Goal: Find specific page/section: Locate a particular part of the current website

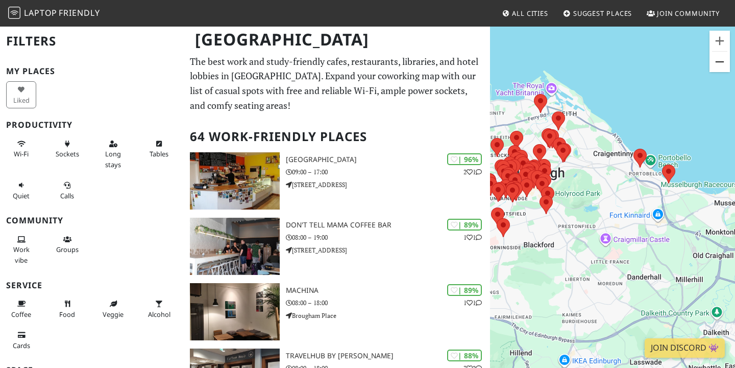
click at [725, 64] on button "Zoom out" at bounding box center [720, 62] width 20 height 20
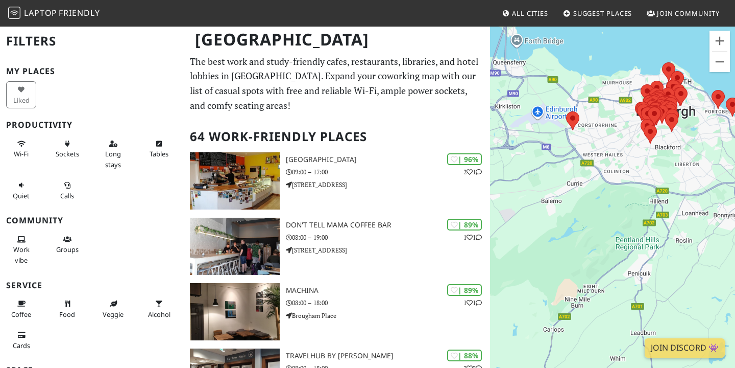
drag, startPoint x: 617, startPoint y: 245, endPoint x: 709, endPoint y: 163, distance: 123.3
click at [709, 163] on div "To navigate, press the arrow keys." at bounding box center [612, 210] width 245 height 368
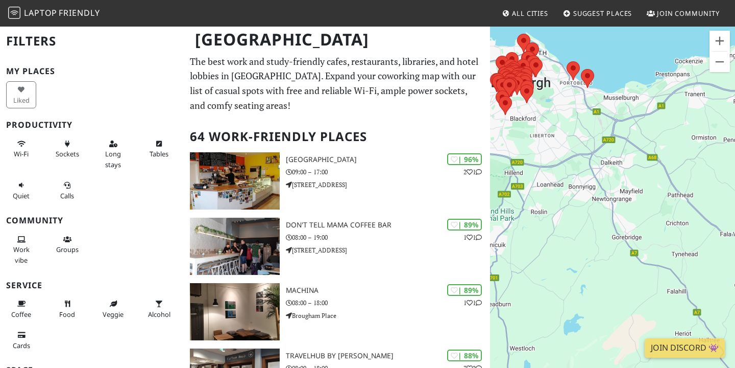
drag, startPoint x: 646, startPoint y: 169, endPoint x: 479, endPoint y: 142, distance: 169.1
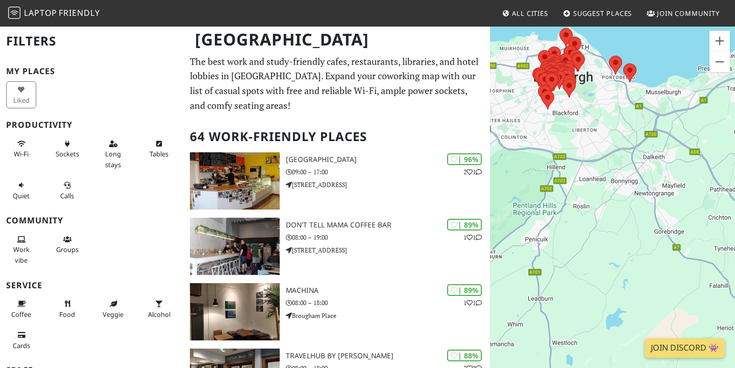
drag, startPoint x: 664, startPoint y: 162, endPoint x: 735, endPoint y: 156, distance: 71.2
click at [735, 156] on div "To navigate, press the arrow keys." at bounding box center [612, 210] width 245 height 368
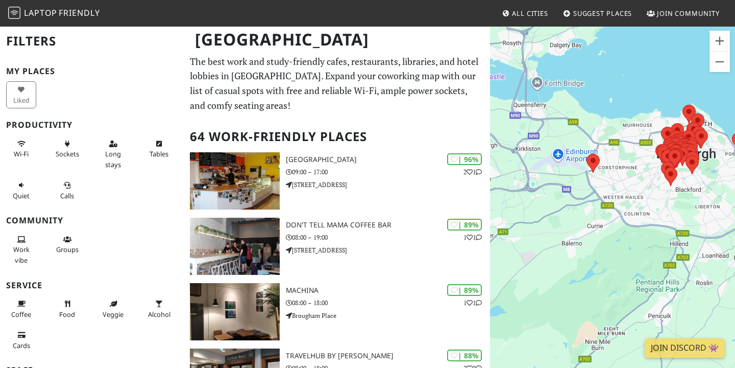
drag, startPoint x: 531, startPoint y: 125, endPoint x: 655, endPoint y: 203, distance: 146.3
click at [655, 203] on div "To navigate, press the arrow keys." at bounding box center [612, 210] width 245 height 368
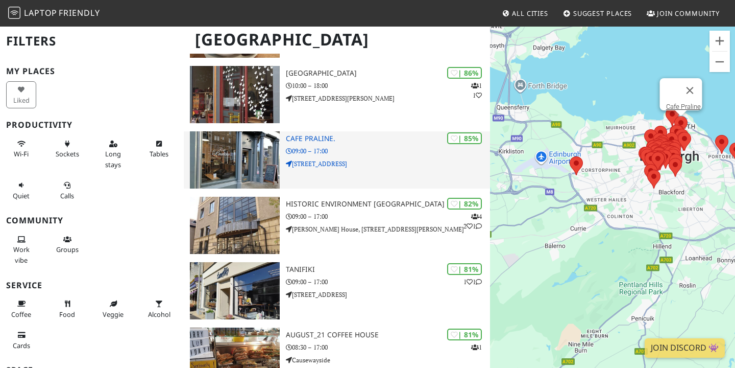
scroll to position [531, 0]
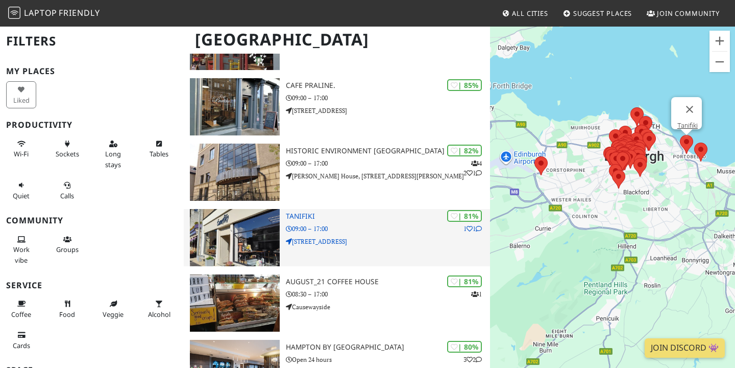
click at [262, 237] on img at bounding box center [235, 237] width 90 height 57
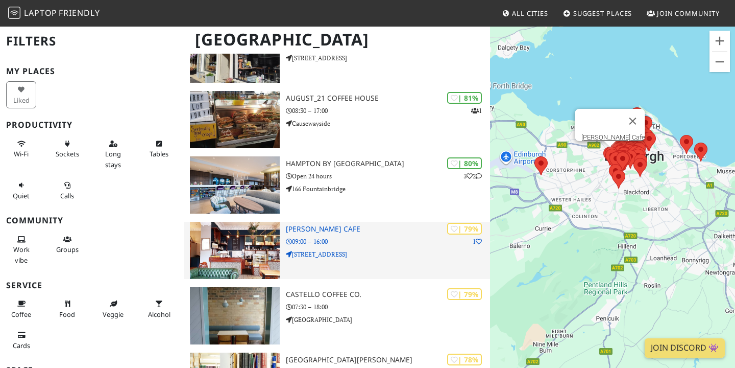
scroll to position [716, 0]
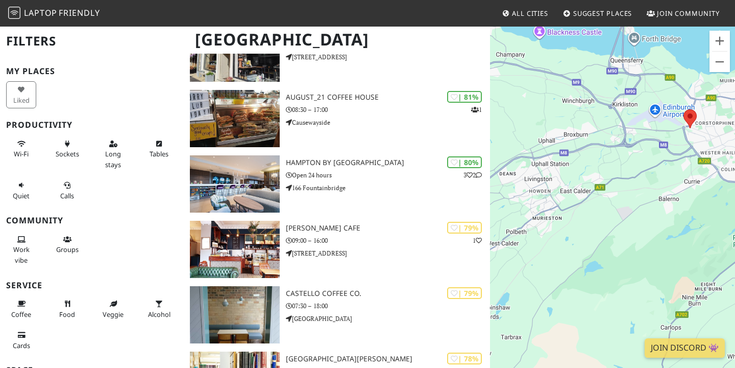
drag, startPoint x: 527, startPoint y: 254, endPoint x: 682, endPoint y: 207, distance: 162.8
click at [684, 207] on div "To navigate, press the arrow keys." at bounding box center [612, 210] width 245 height 368
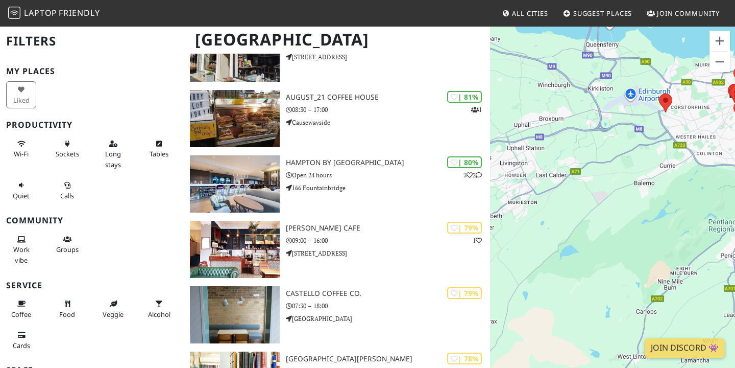
drag, startPoint x: 673, startPoint y: 237, endPoint x: 560, endPoint y: 183, distance: 125.1
click at [560, 183] on div "To navigate, press the arrow keys." at bounding box center [612, 210] width 245 height 368
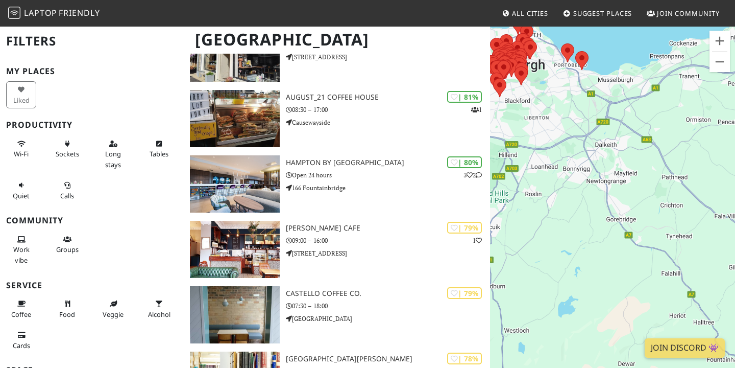
drag, startPoint x: 678, startPoint y: 225, endPoint x: 507, endPoint y: 252, distance: 173.6
click at [507, 252] on div "To navigate, press the arrow keys." at bounding box center [612, 210] width 245 height 368
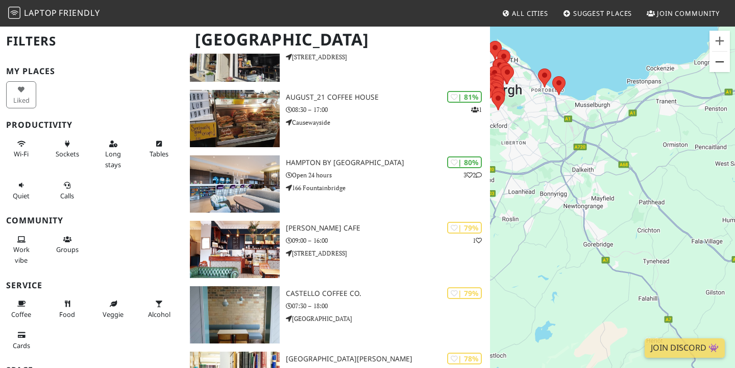
click at [718, 66] on button "Zoom out" at bounding box center [720, 62] width 20 height 20
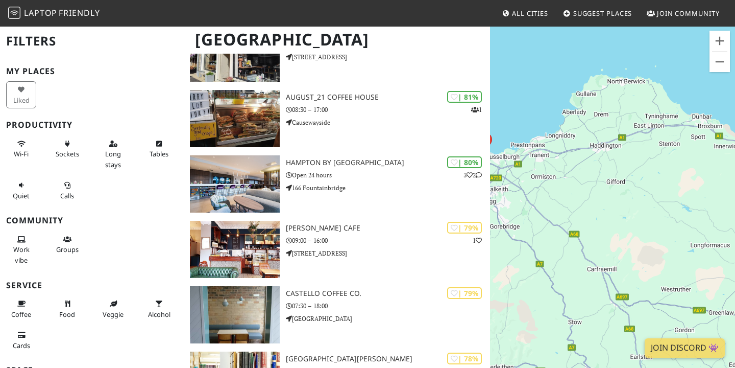
drag, startPoint x: 683, startPoint y: 186, endPoint x: 581, endPoint y: 185, distance: 102.1
click at [581, 185] on div "To navigate, press the arrow keys." at bounding box center [612, 210] width 245 height 368
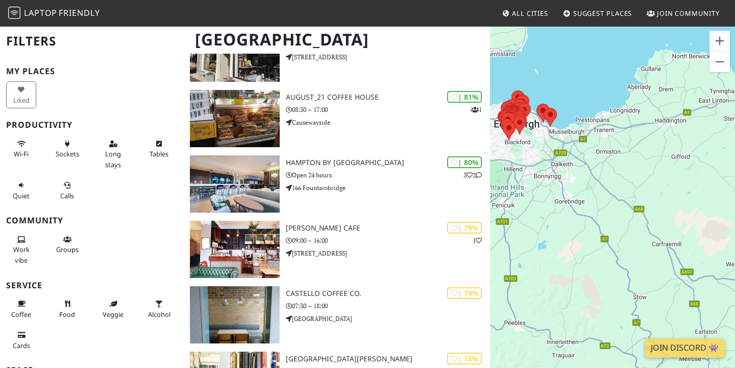
drag, startPoint x: 636, startPoint y: 165, endPoint x: 735, endPoint y: 126, distance: 106.5
click at [735, 127] on div "To navigate, press the arrow keys." at bounding box center [612, 210] width 245 height 368
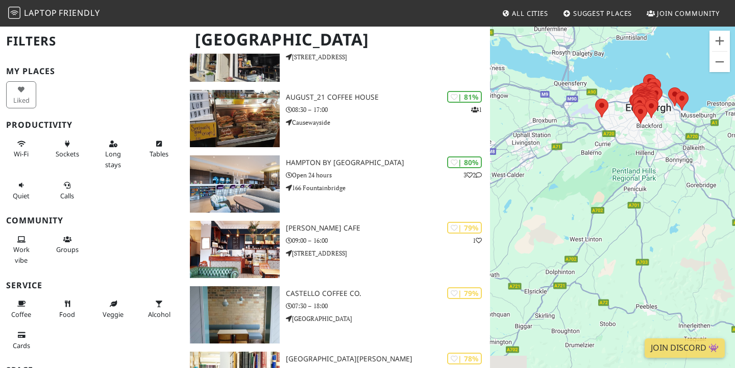
drag, startPoint x: 564, startPoint y: 206, endPoint x: 691, endPoint y: 215, distance: 127.4
click at [691, 215] on div "To navigate, press the arrow keys." at bounding box center [612, 210] width 245 height 368
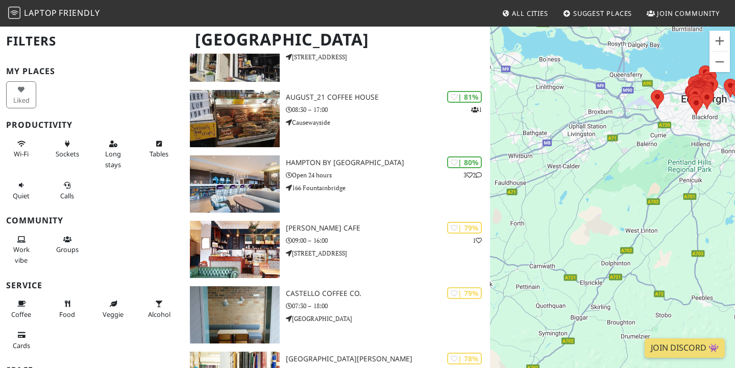
drag, startPoint x: 584, startPoint y: 203, endPoint x: 581, endPoint y: 154, distance: 49.1
click at [581, 154] on div "To navigate, press the arrow keys." at bounding box center [612, 210] width 245 height 368
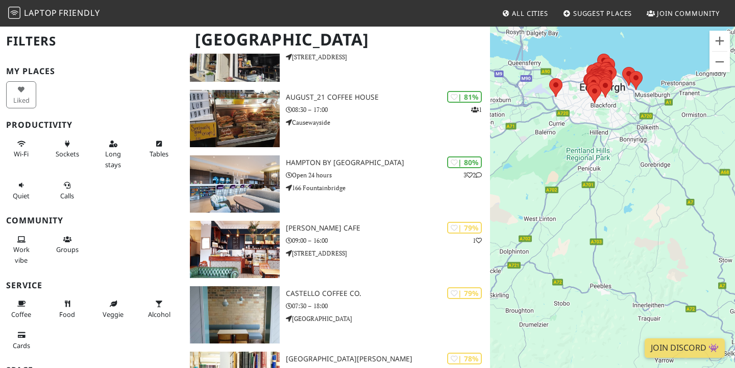
drag, startPoint x: 629, startPoint y: 154, endPoint x: 523, endPoint y: 183, distance: 109.5
click at [523, 183] on div "To navigate, press the arrow keys." at bounding box center [612, 210] width 245 height 368
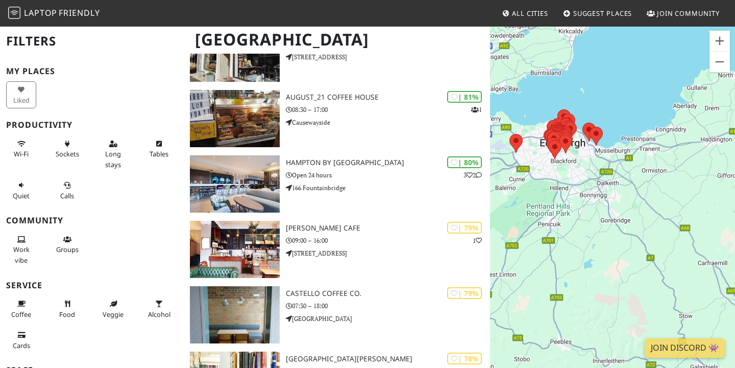
drag, startPoint x: 664, startPoint y: 186, endPoint x: 650, endPoint y: 229, distance: 45.5
click at [650, 230] on div "To navigate, press the arrow keys." at bounding box center [612, 210] width 245 height 368
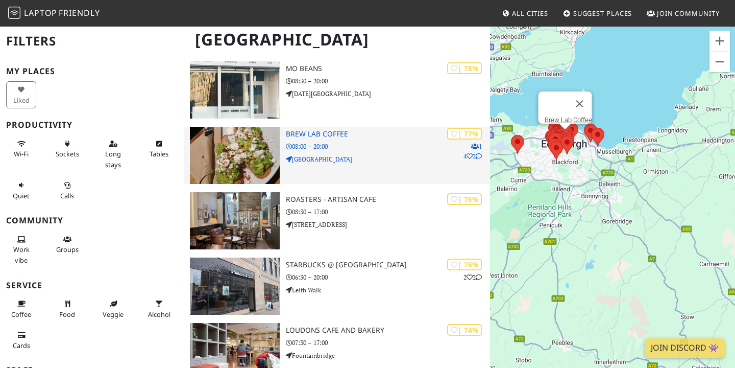
scroll to position [1140, 0]
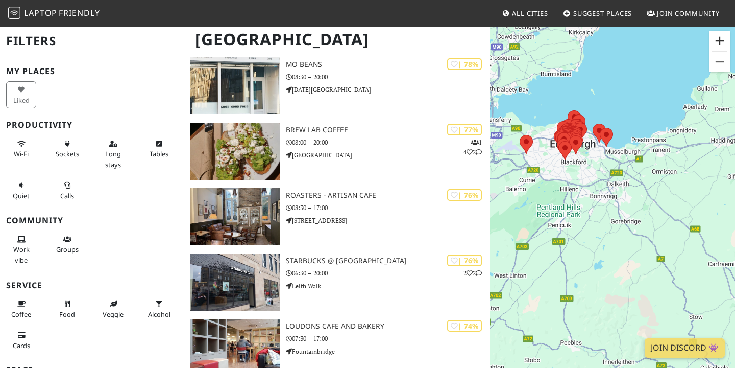
click at [719, 39] on button "Zoom in" at bounding box center [720, 41] width 20 height 20
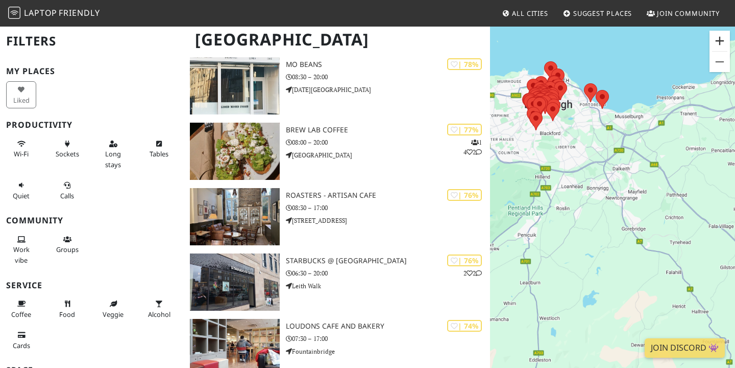
click at [719, 39] on button "Zoom in" at bounding box center [720, 41] width 20 height 20
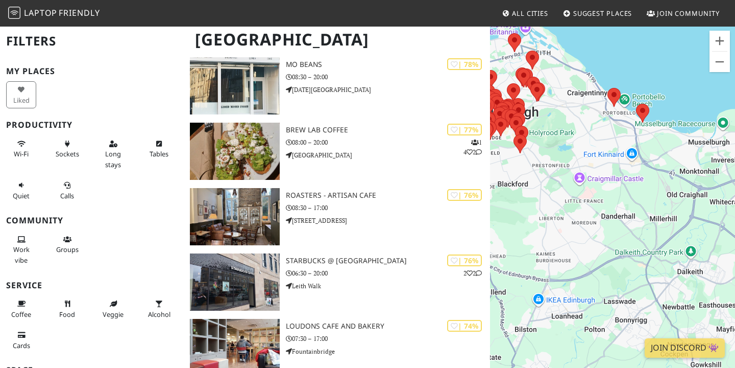
drag, startPoint x: 548, startPoint y: 77, endPoint x: 604, endPoint y: 244, distance: 176.3
click at [605, 244] on div "To navigate, press the arrow keys." at bounding box center [612, 210] width 245 height 368
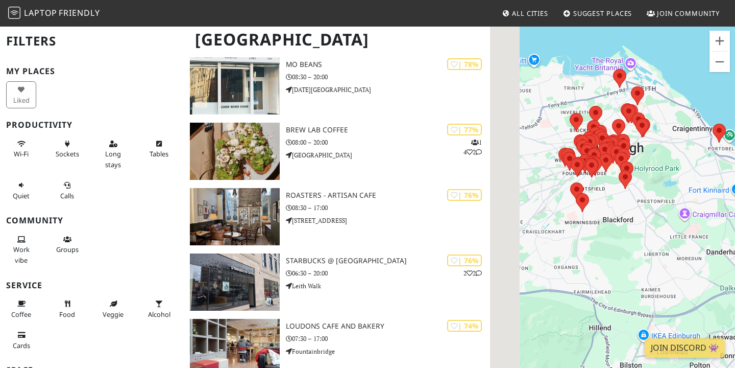
drag, startPoint x: 597, startPoint y: 154, endPoint x: 714, endPoint y: 180, distance: 119.9
click at [715, 181] on div "To navigate, press the arrow keys." at bounding box center [612, 210] width 245 height 368
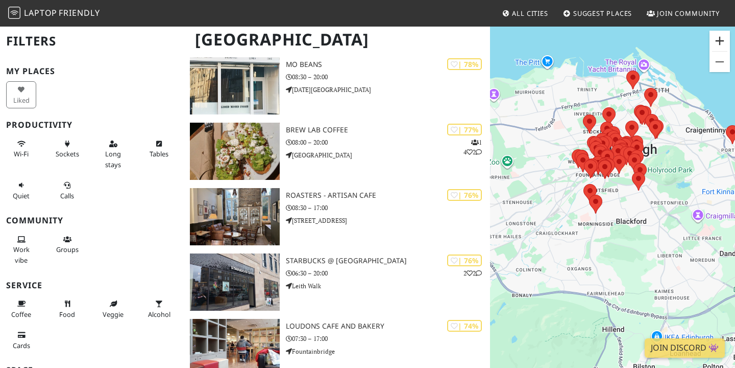
click at [720, 42] on button "Zoom in" at bounding box center [720, 41] width 20 height 20
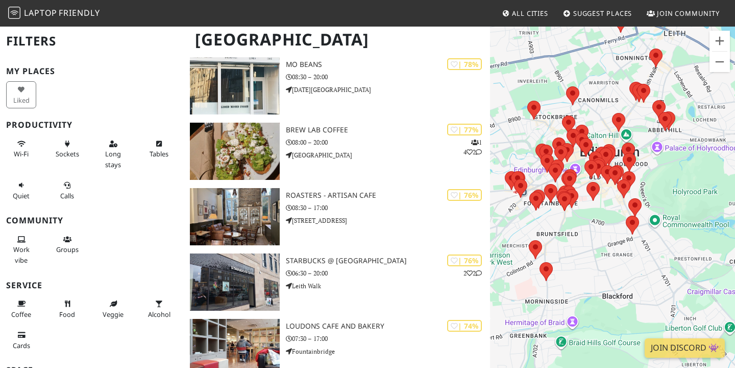
drag, startPoint x: 695, startPoint y: 126, endPoint x: 662, endPoint y: 189, distance: 71.5
click at [662, 190] on div "To navigate, press the arrow keys." at bounding box center [612, 210] width 245 height 368
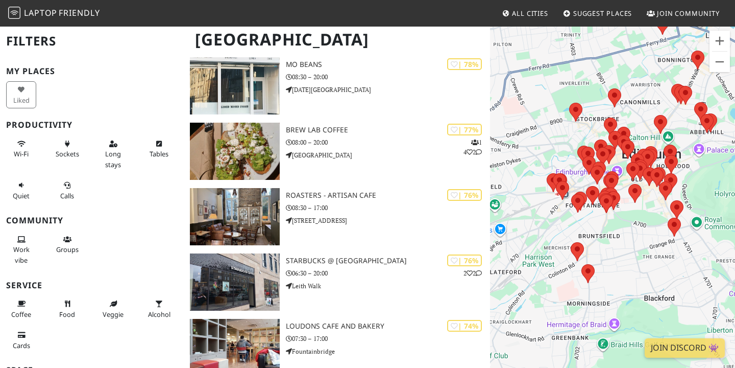
drag, startPoint x: 671, startPoint y: 205, endPoint x: 714, endPoint y: 204, distance: 43.4
click at [715, 205] on div "To navigate, press the arrow keys." at bounding box center [612, 210] width 245 height 368
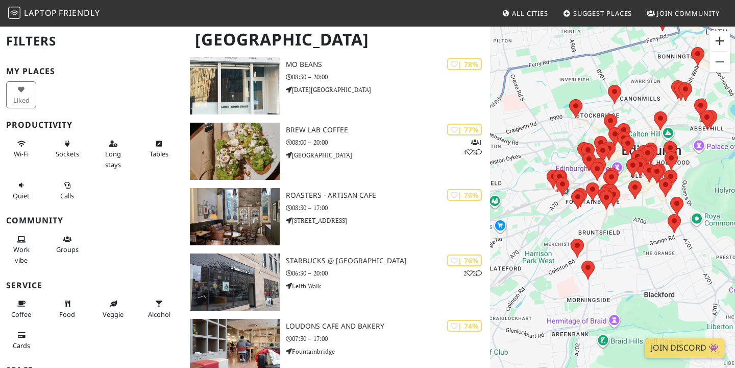
click at [723, 38] on button "Zoom in" at bounding box center [720, 41] width 20 height 20
